Goal: Task Accomplishment & Management: Manage account settings

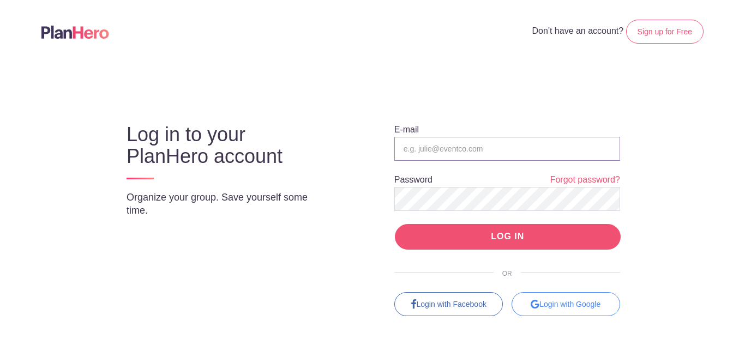
type input "[EMAIL_ADDRESS][DOMAIN_NAME]"
click at [480, 239] on input "LOG IN" at bounding box center [508, 237] width 226 height 26
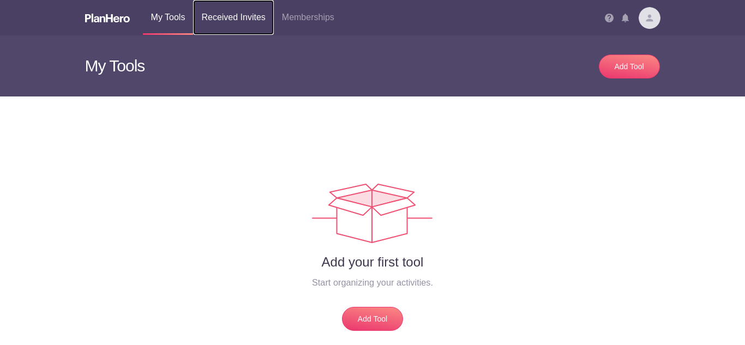
click at [205, 23] on link "Received Invites" at bounding box center [233, 17] width 80 height 35
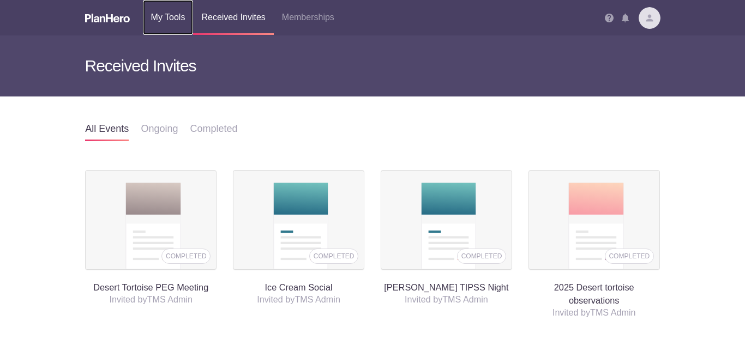
click at [181, 14] on link "My Tools" at bounding box center [168, 17] width 51 height 35
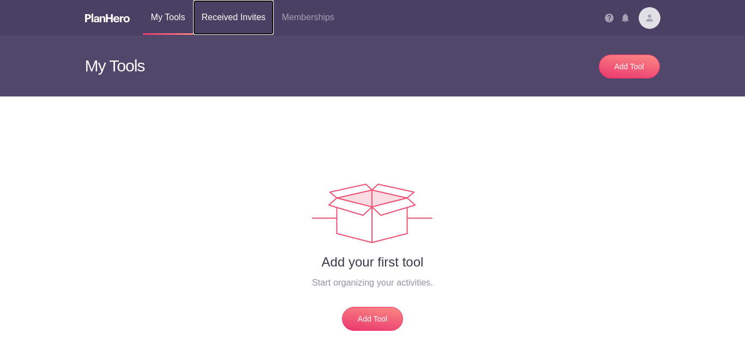
click at [225, 20] on link "Received Invites" at bounding box center [233, 17] width 80 height 35
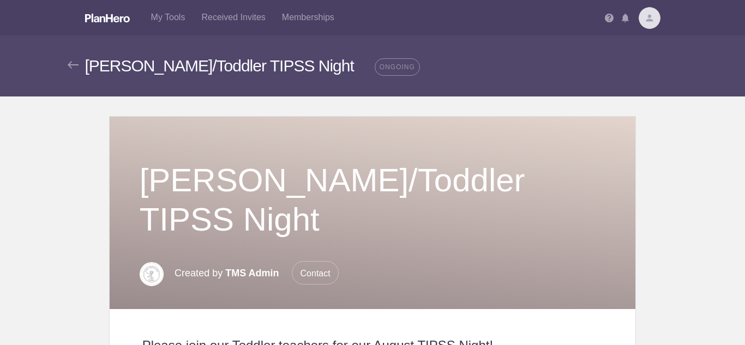
click at [678, 117] on body "My Tools Received Invites Memberships Notifications View all Cynthia Draper smk…" at bounding box center [372, 172] width 745 height 345
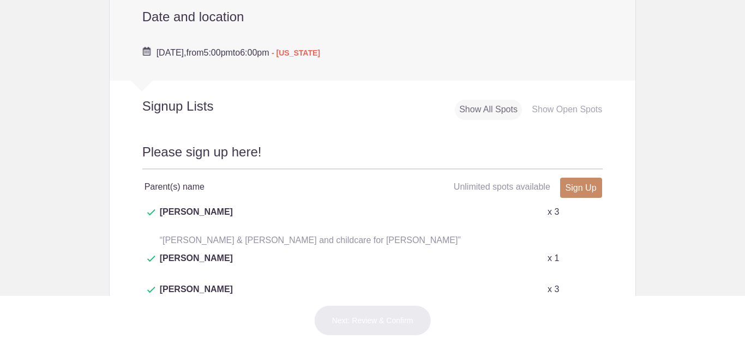
scroll to position [436, 0]
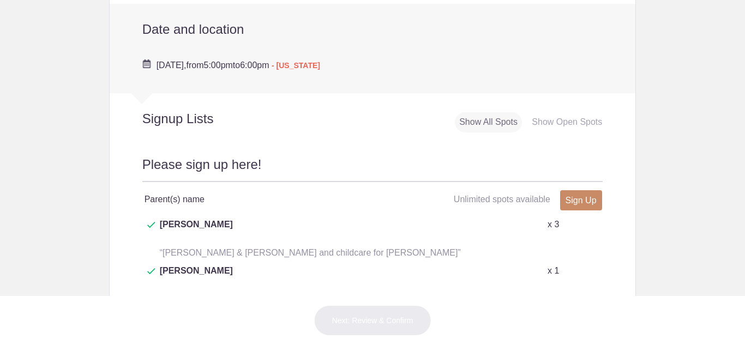
click at [499, 123] on div "Show All Spots" at bounding box center [488, 122] width 67 height 20
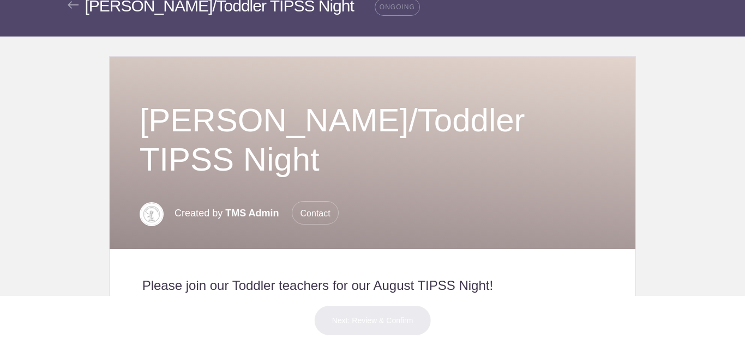
scroll to position [0, 0]
